Goal: Find specific page/section: Find specific page/section

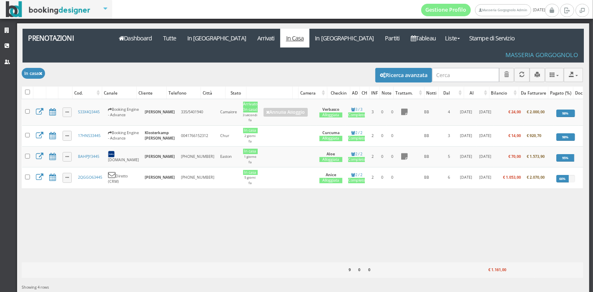
click at [42, 285] on span "Showing 4 rows" at bounding box center [35, 287] width 27 height 5
click at [392, 221] on div "Caricamento in corso Cod. Canale Cliente Telefono Città Stato Camera Checkin AD…" at bounding box center [302, 180] width 561 height 163
click at [0, 63] on link "Utenti" at bounding box center [8, 61] width 17 height 17
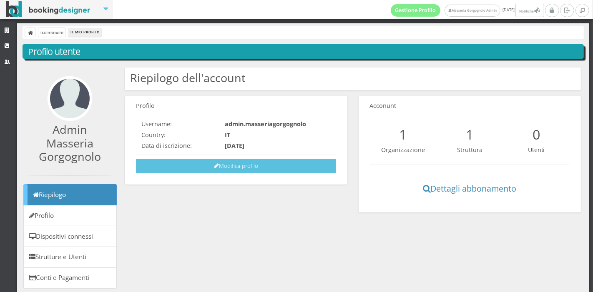
click at [59, 38] on div "Dashboard Il mio profilo Profilo utente Le modifiche sono state salvate con suc…" at bounding box center [303, 176] width 573 height 306
